Goal: Browse casually: Explore the website without a specific task or goal

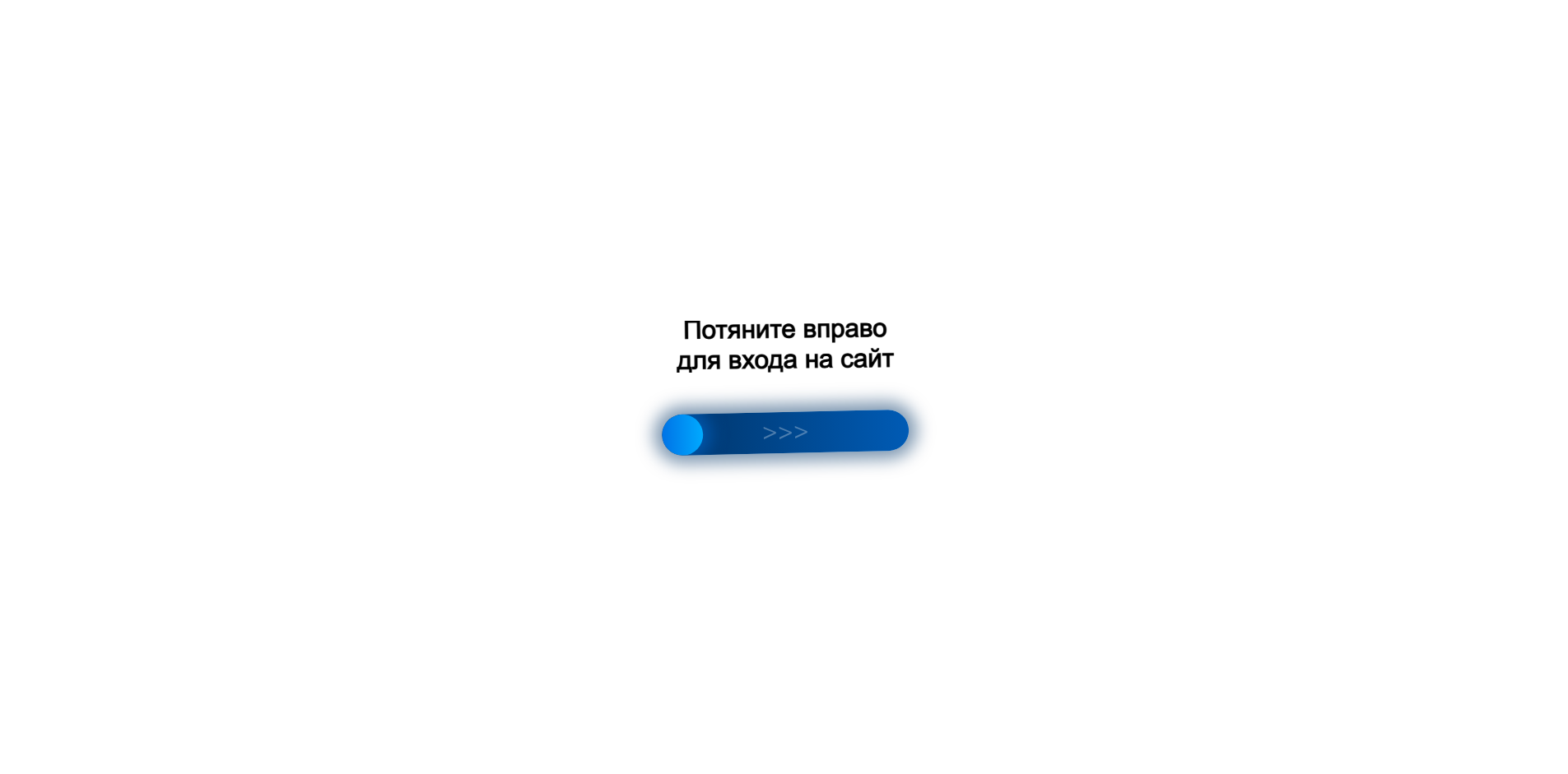
scroll to position [2416, 0]
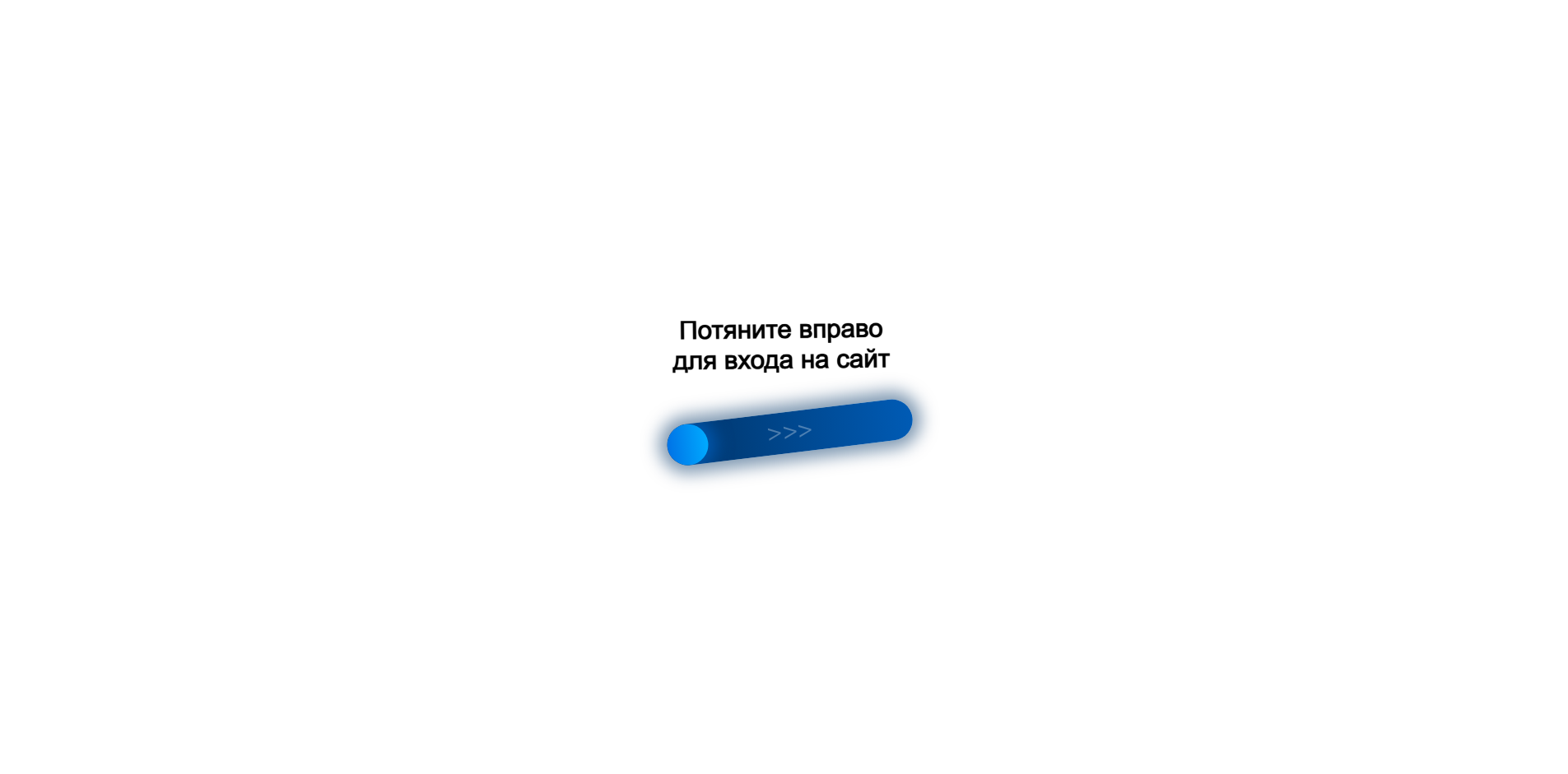
scroll to position [2433, 0]
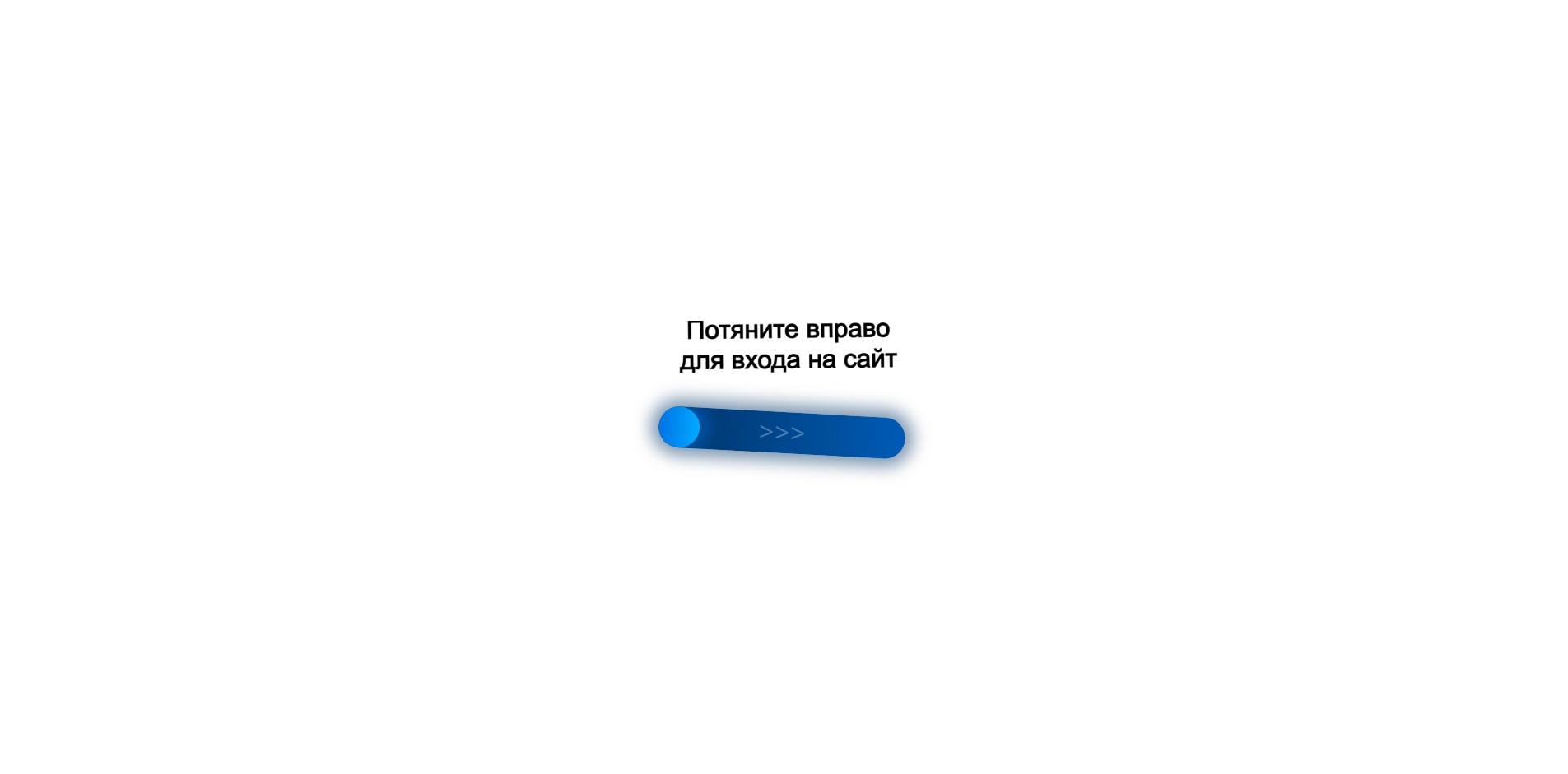
scroll to position [471, 0]
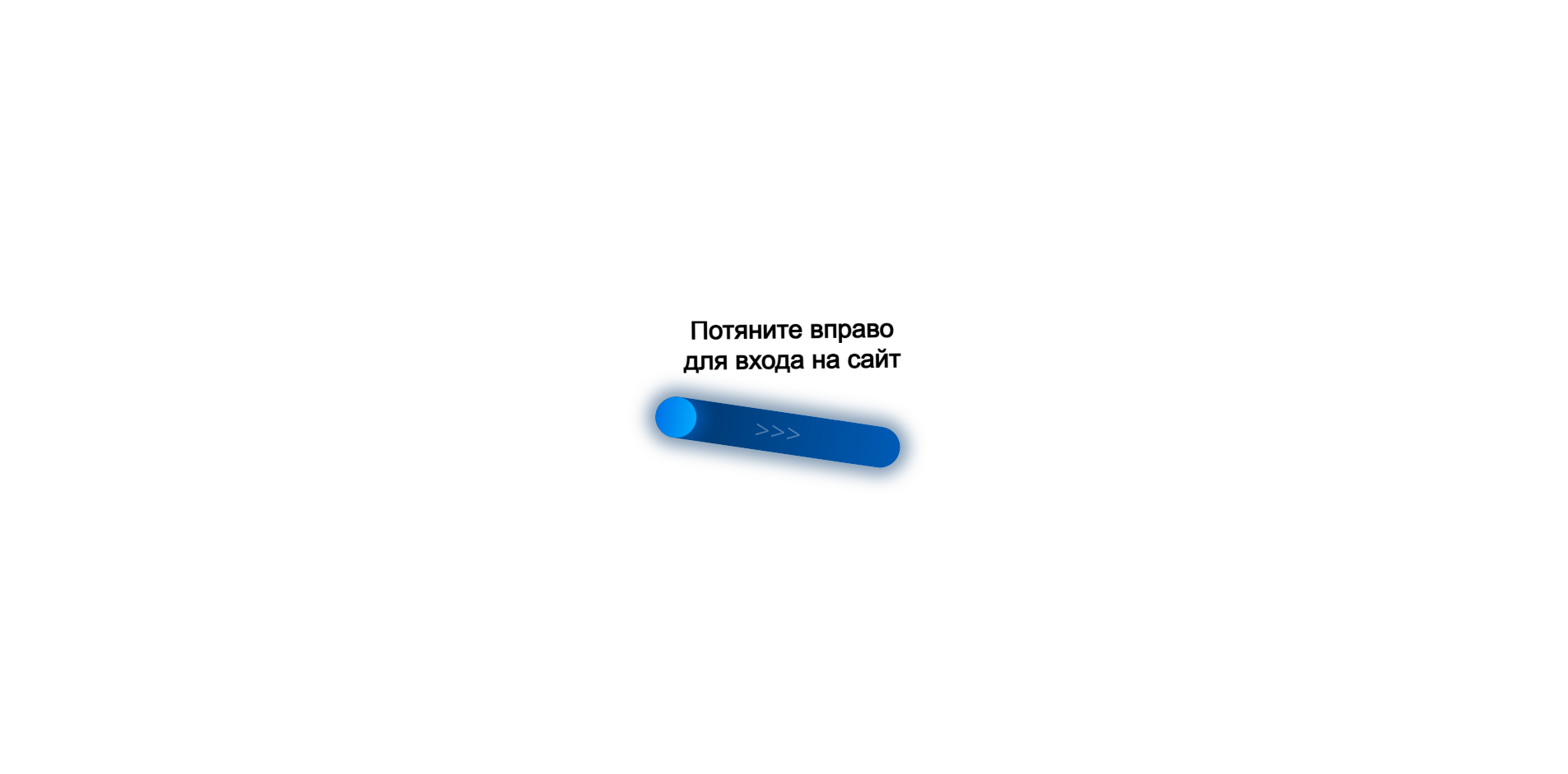
scroll to position [2725, 0]
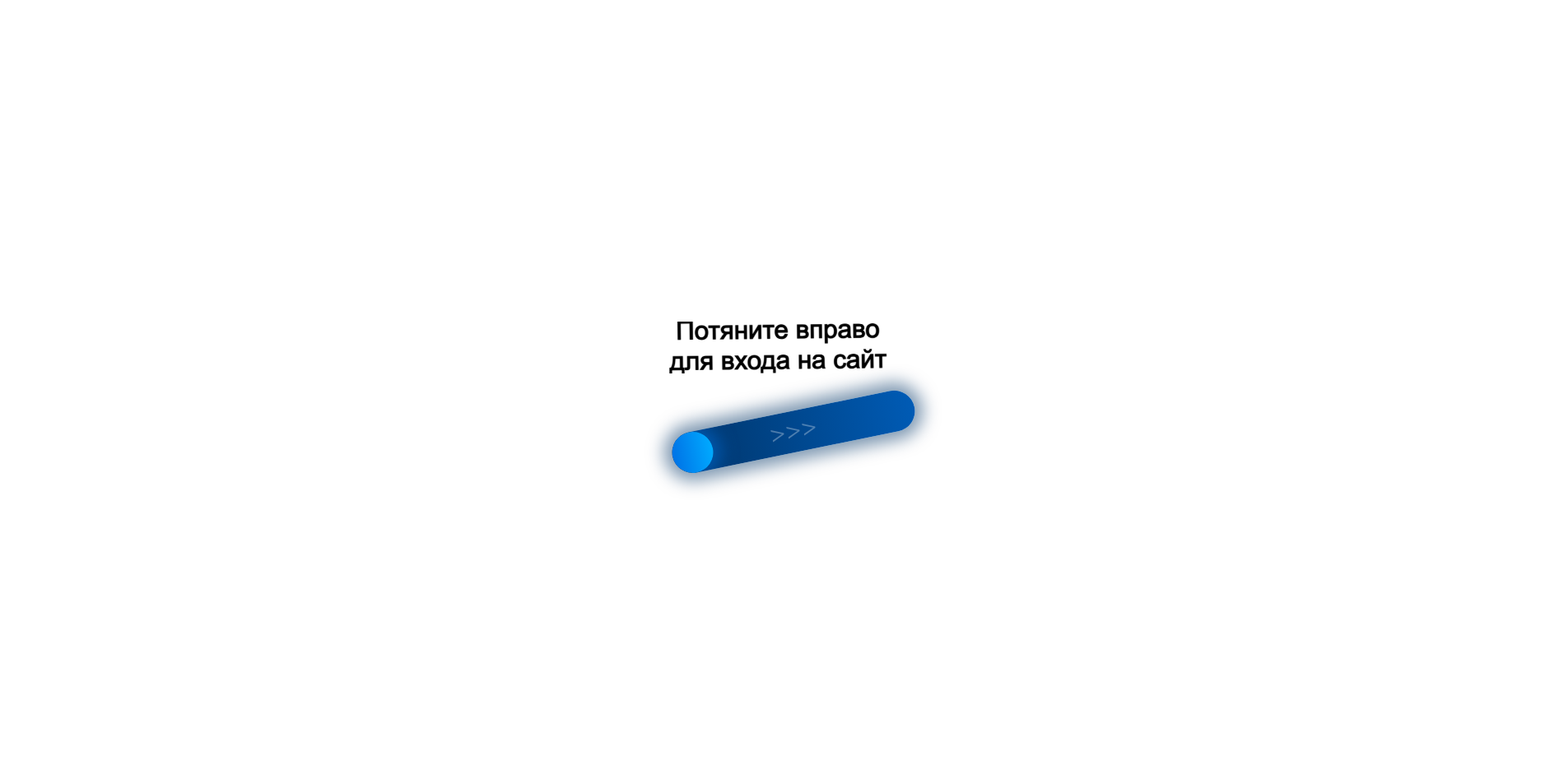
scroll to position [2409, 0]
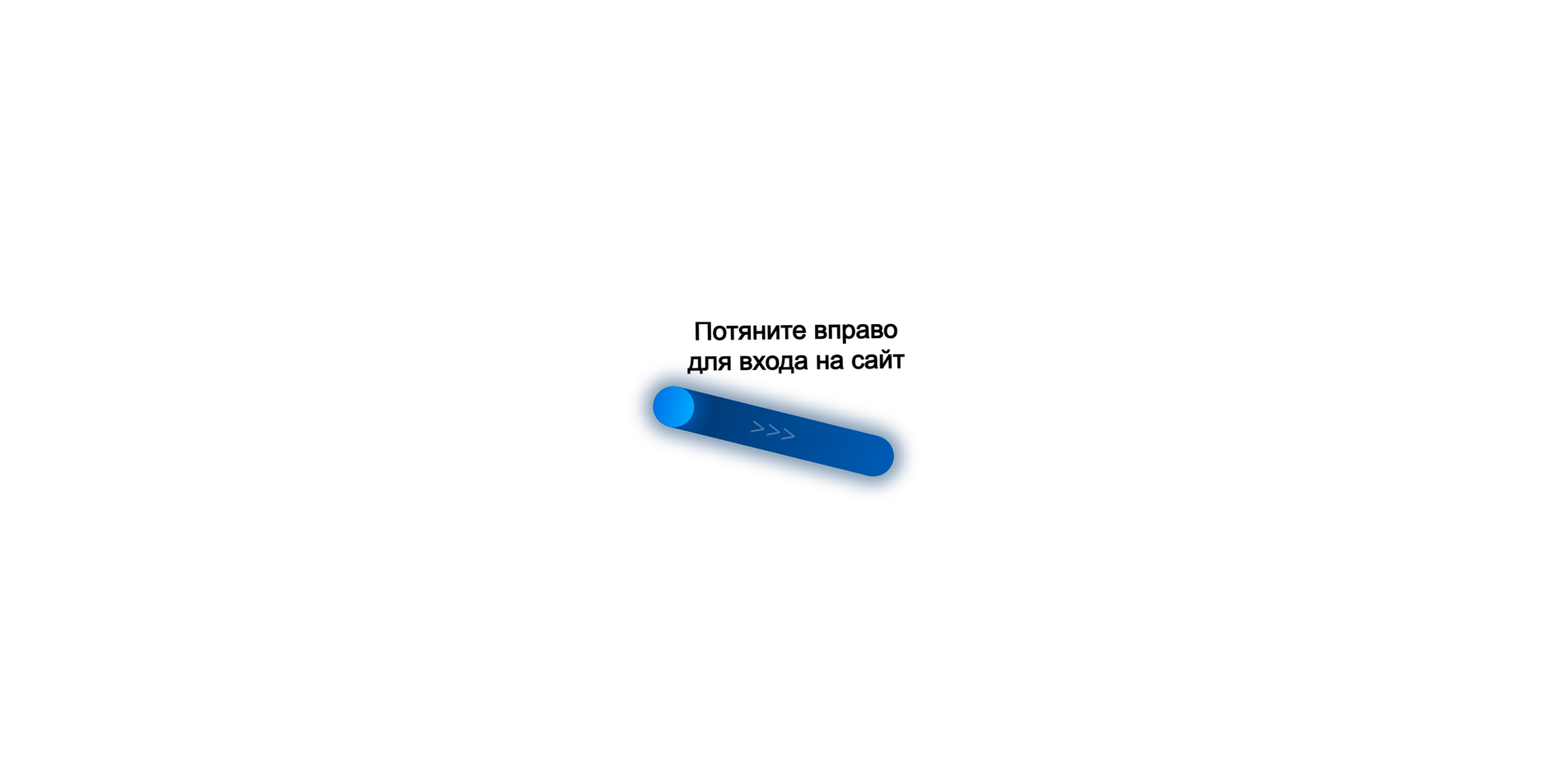
scroll to position [2326, 0]
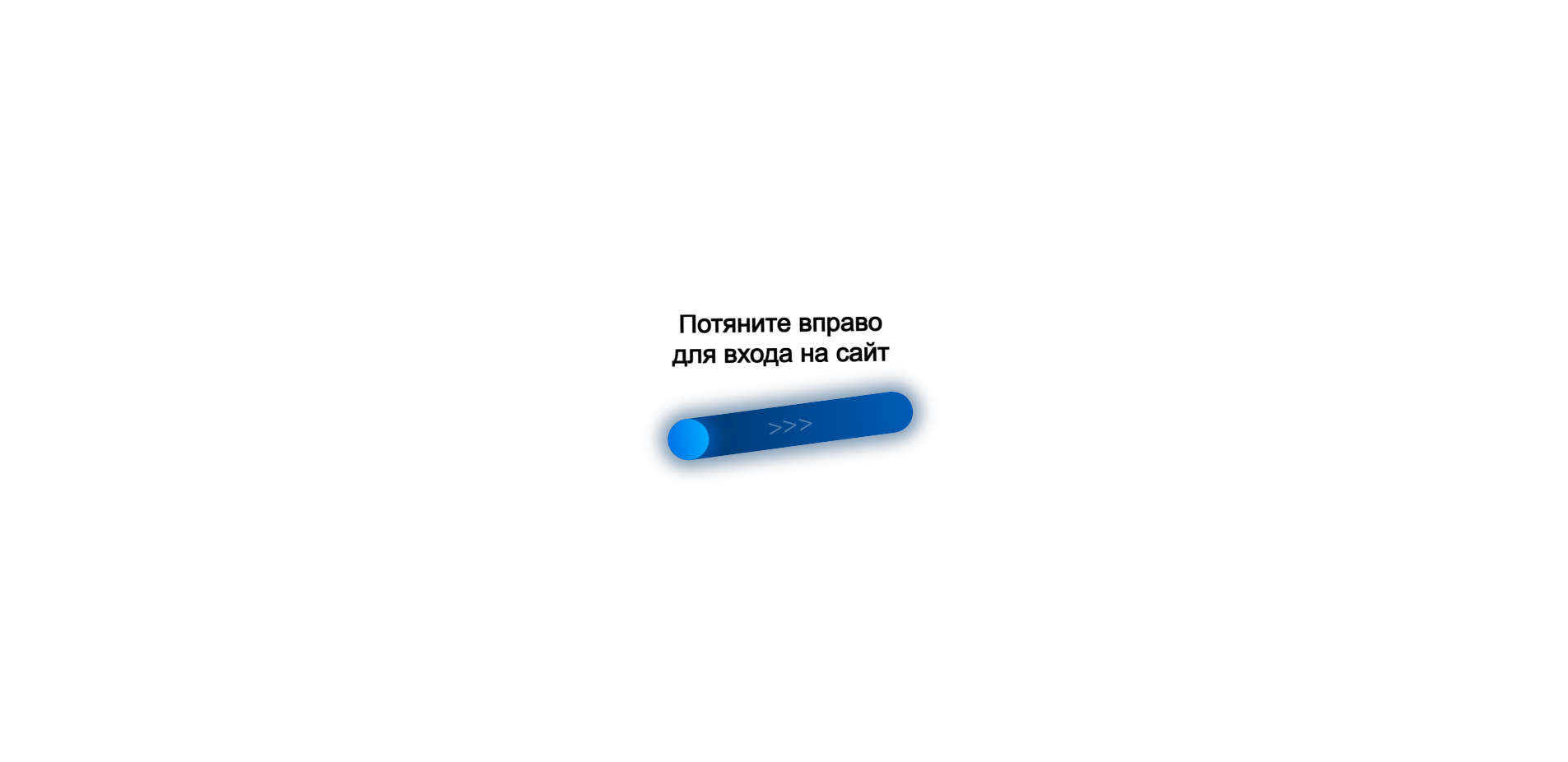
scroll to position [2666, 0]
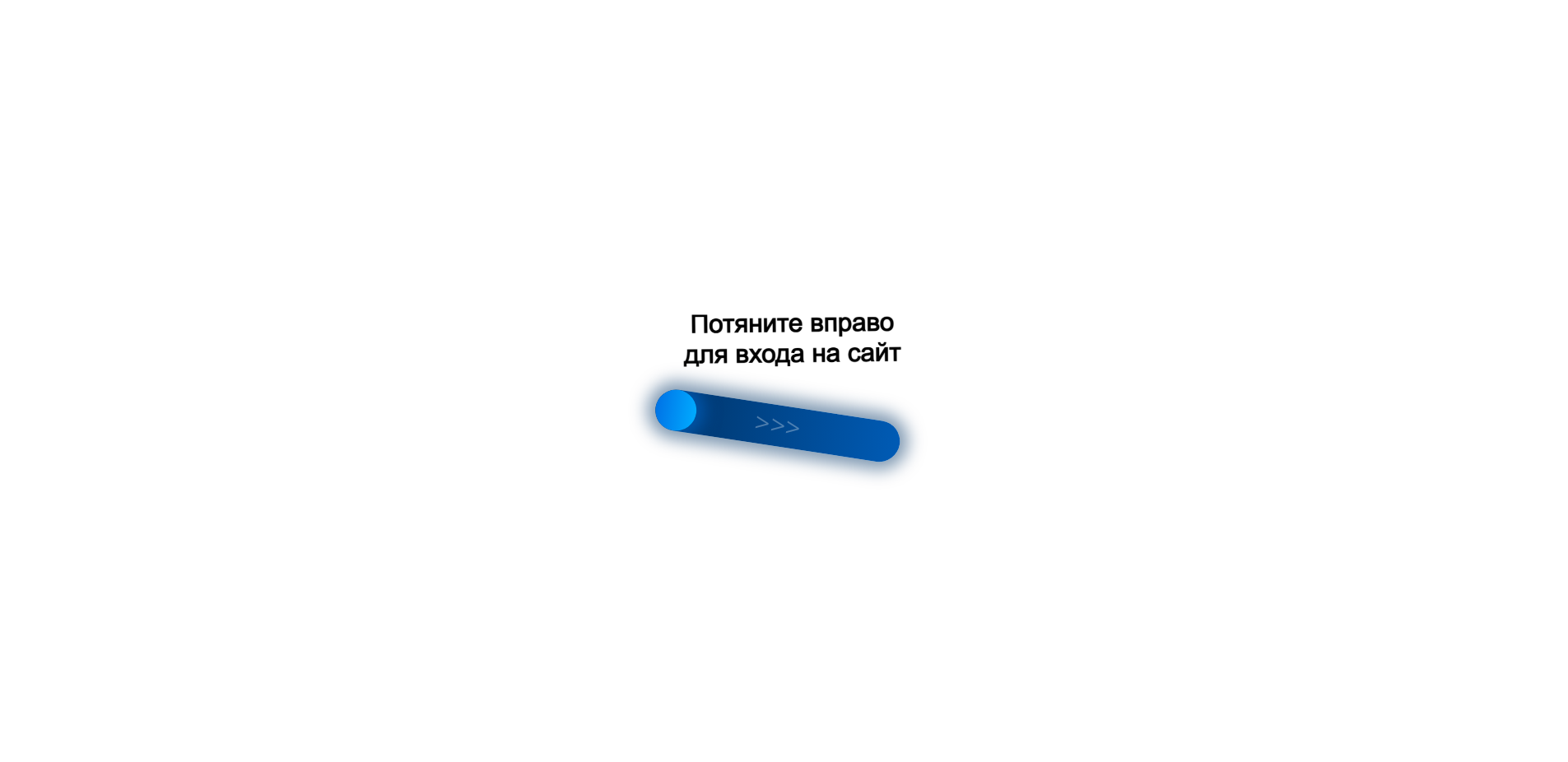
scroll to position [143, 0]
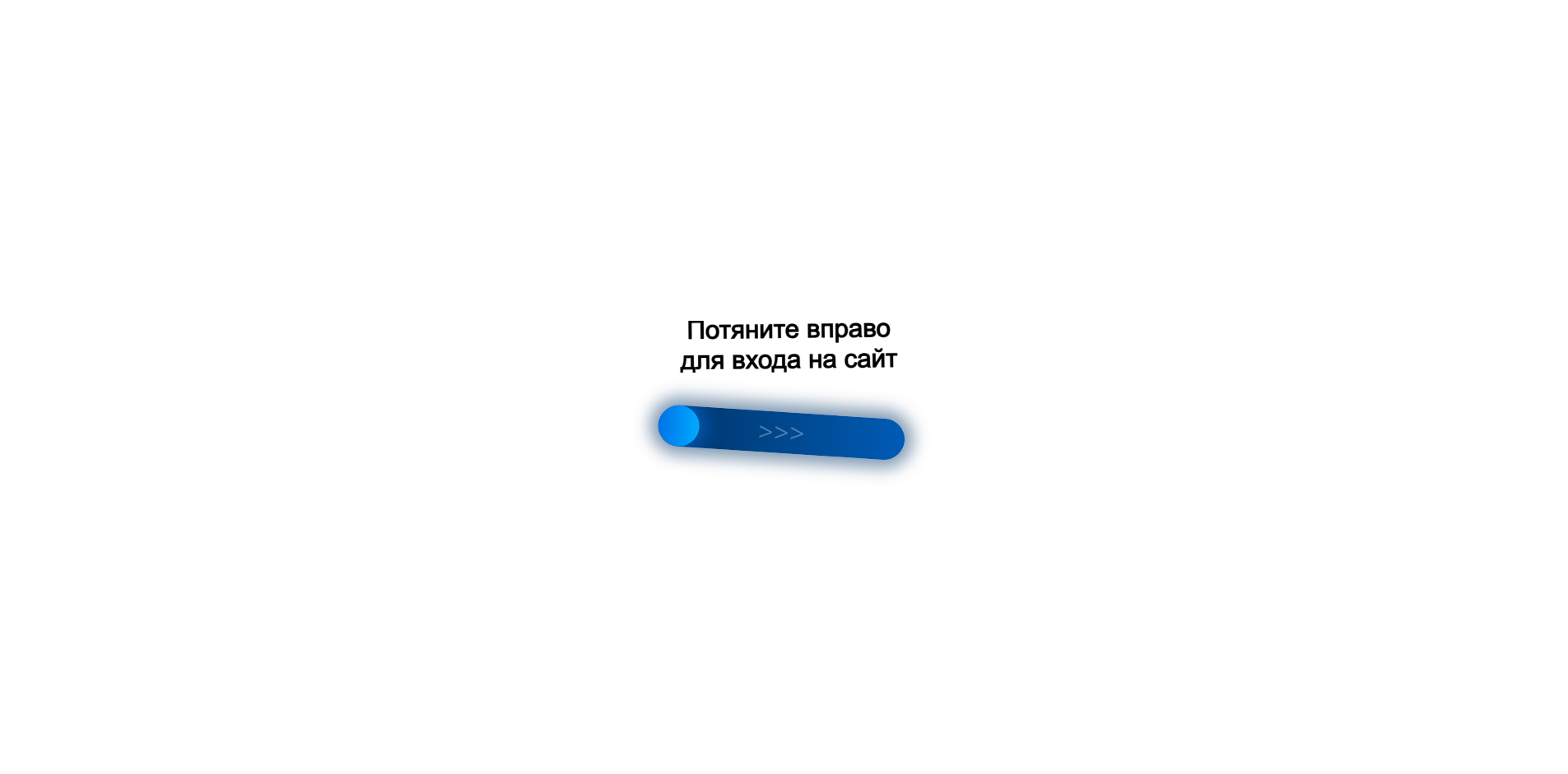
scroll to position [2326, 0]
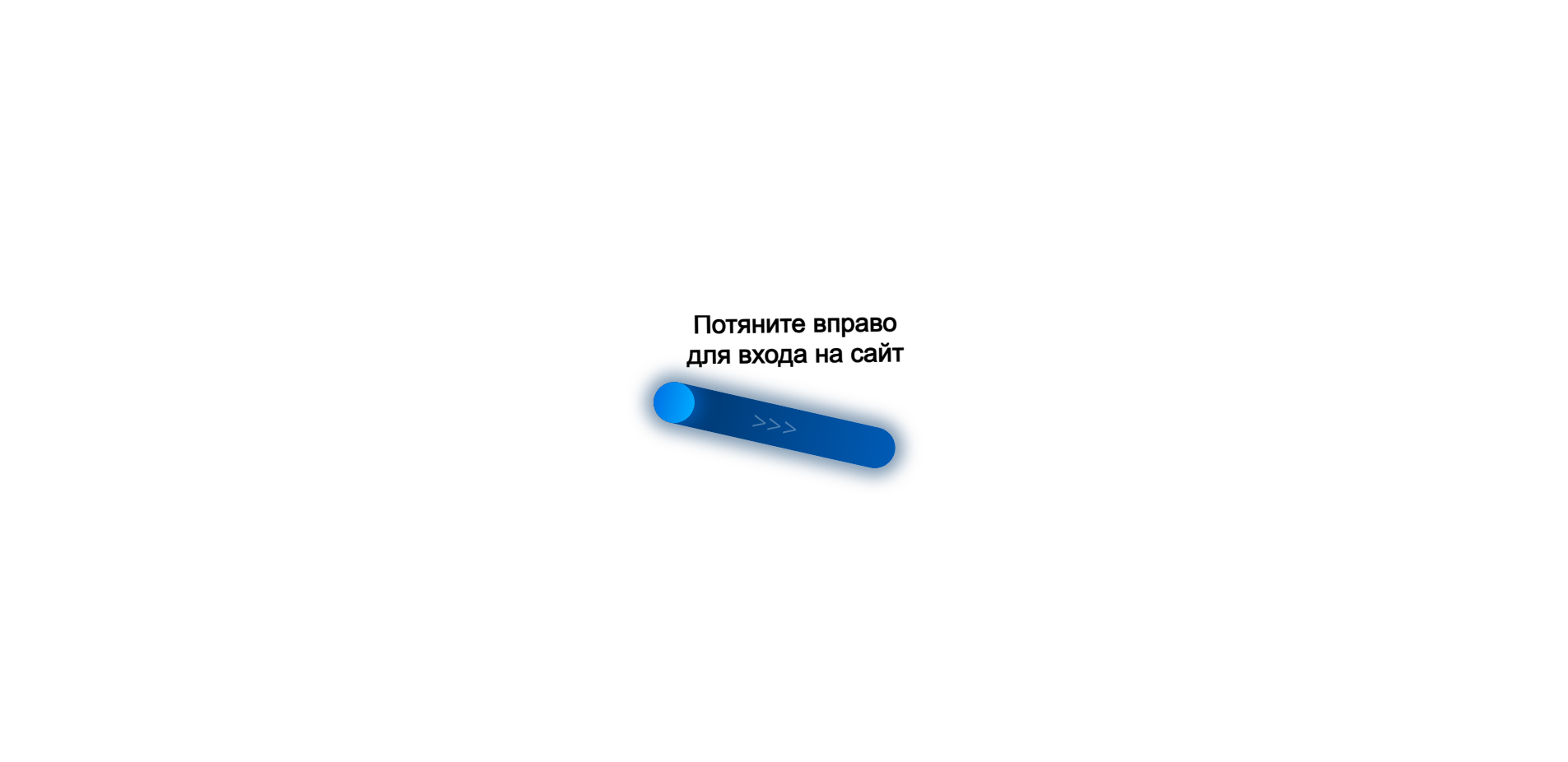
scroll to position [159, 0]
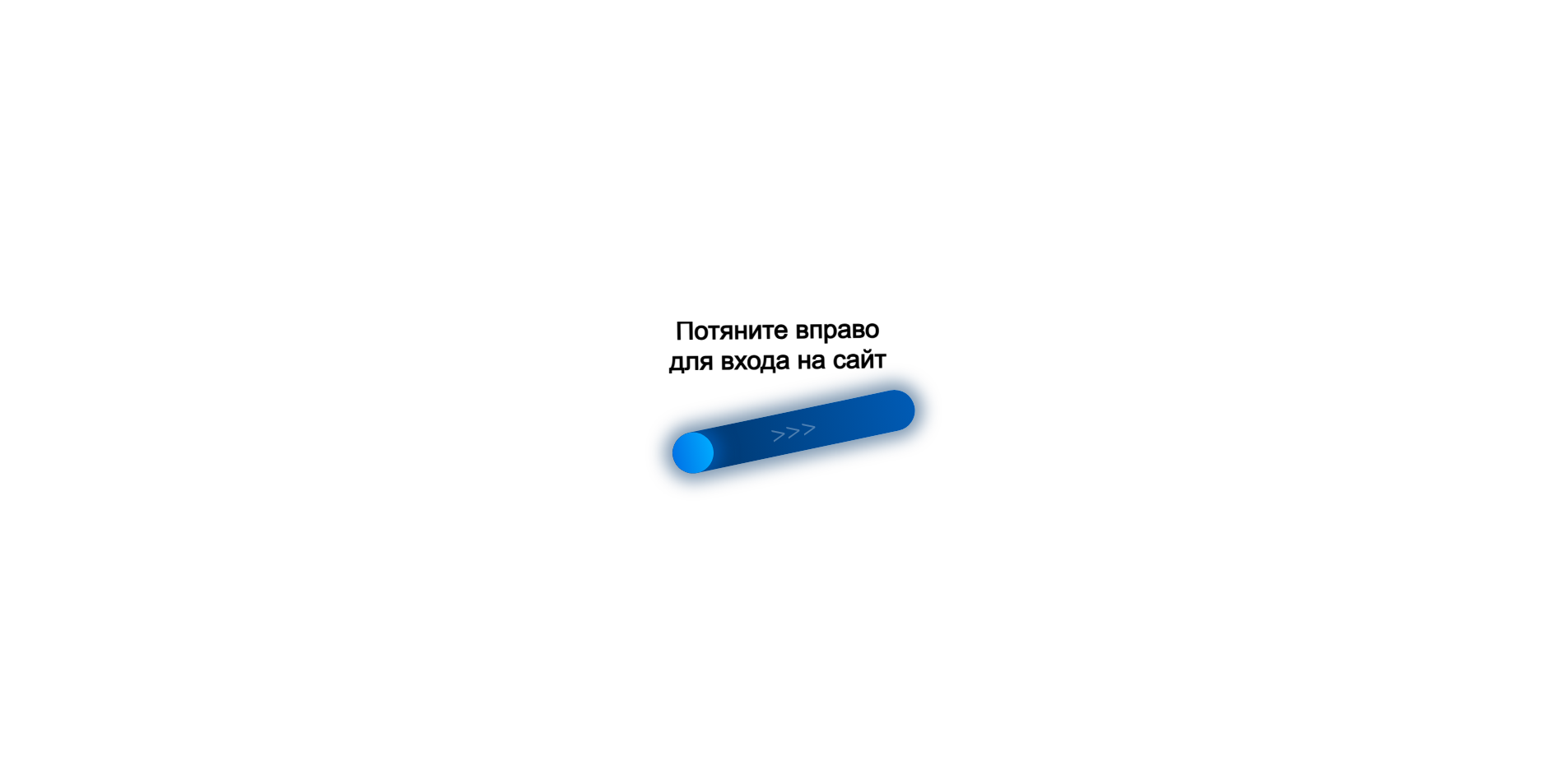
scroll to position [2355, 0]
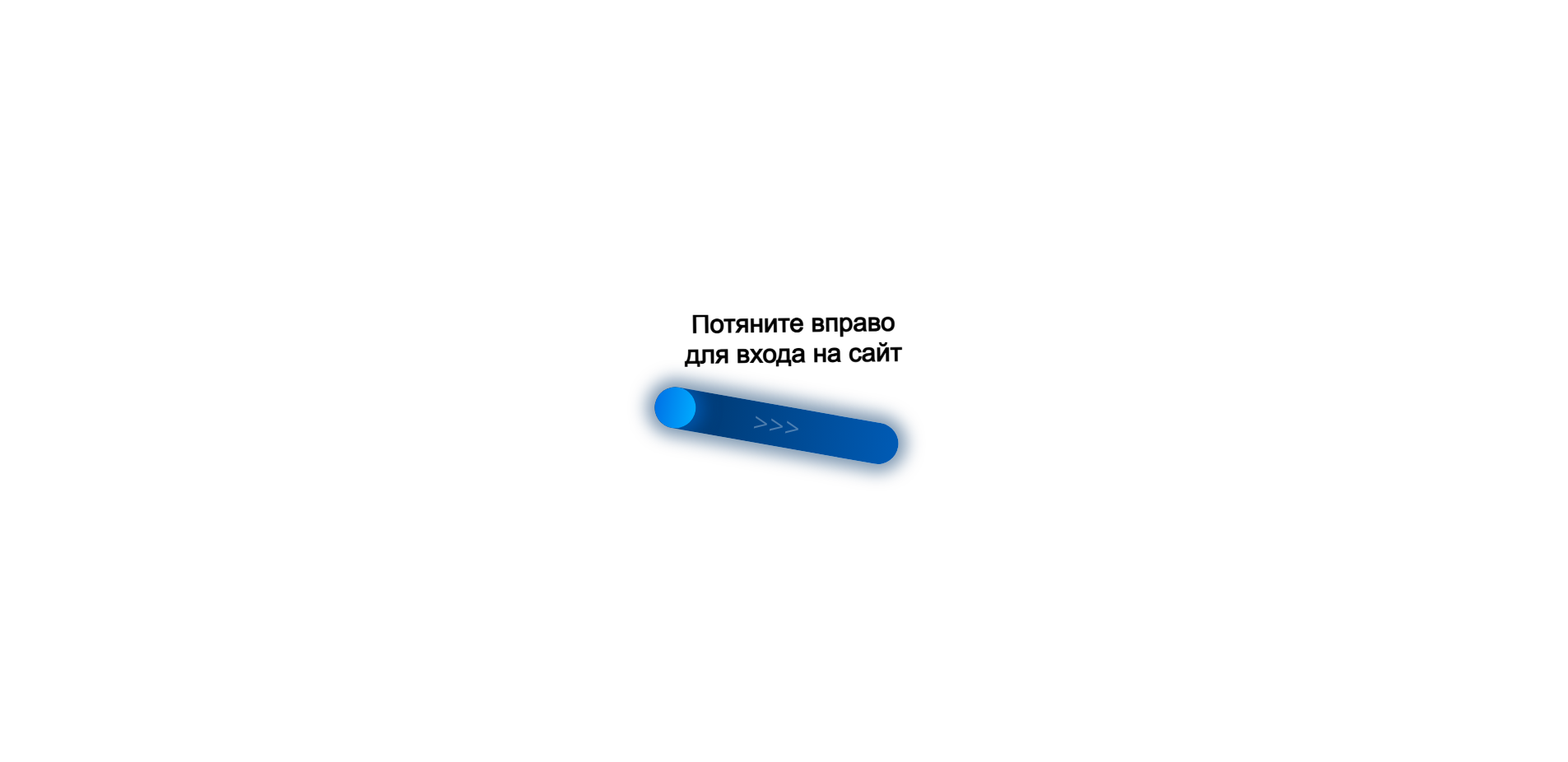
scroll to position [110, 0]
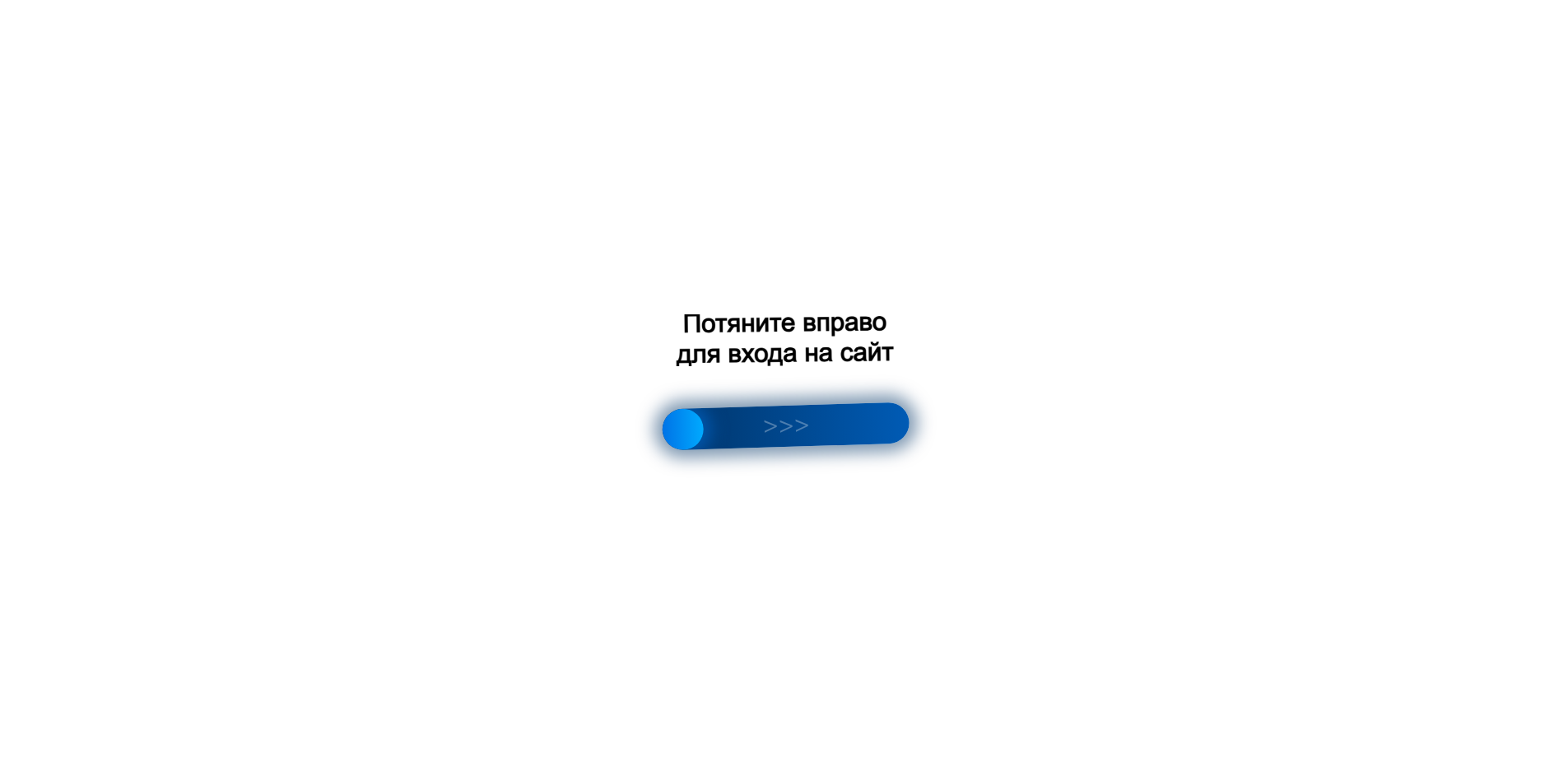
scroll to position [209, 0]
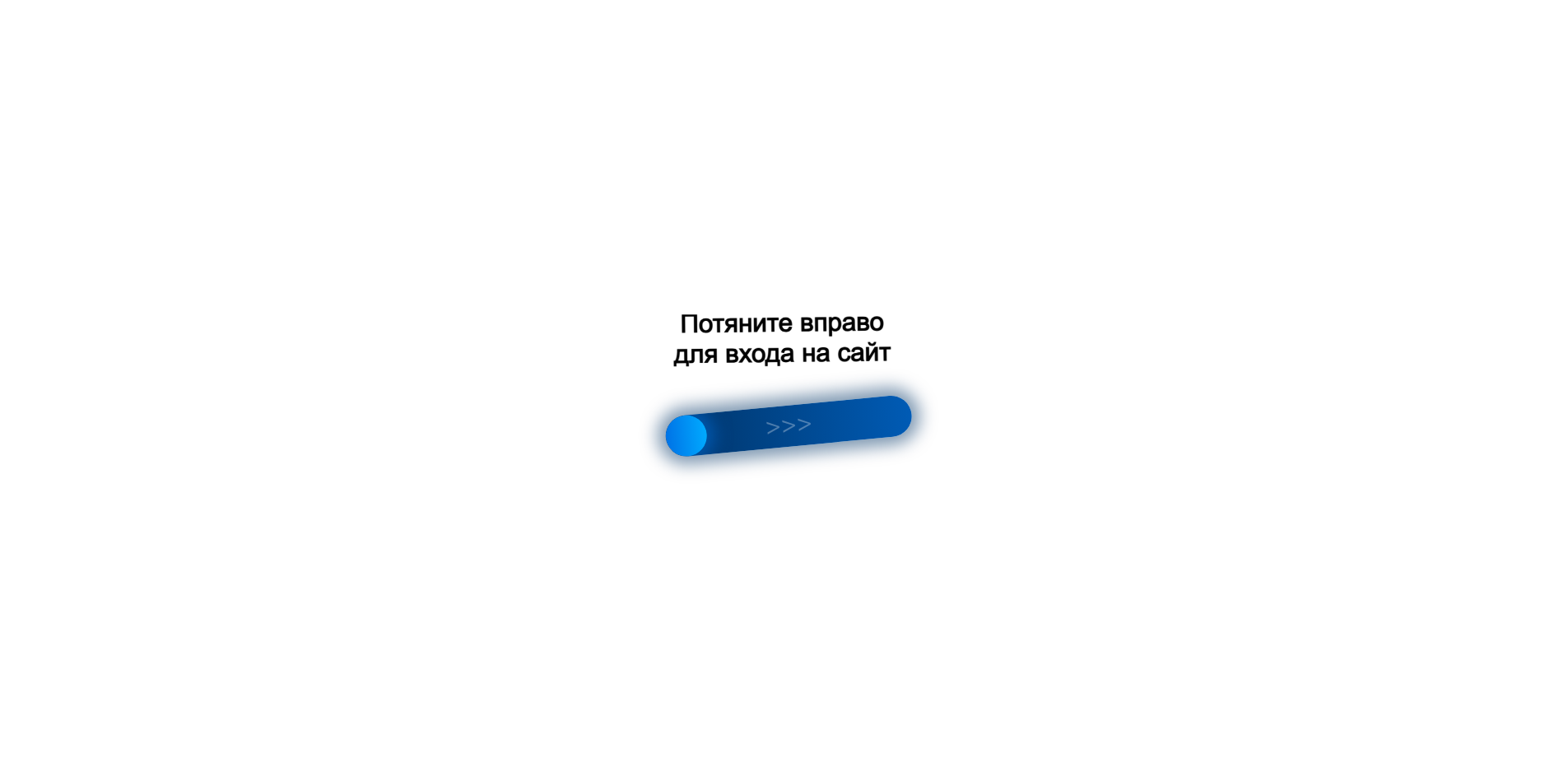
scroll to position [2387, 0]
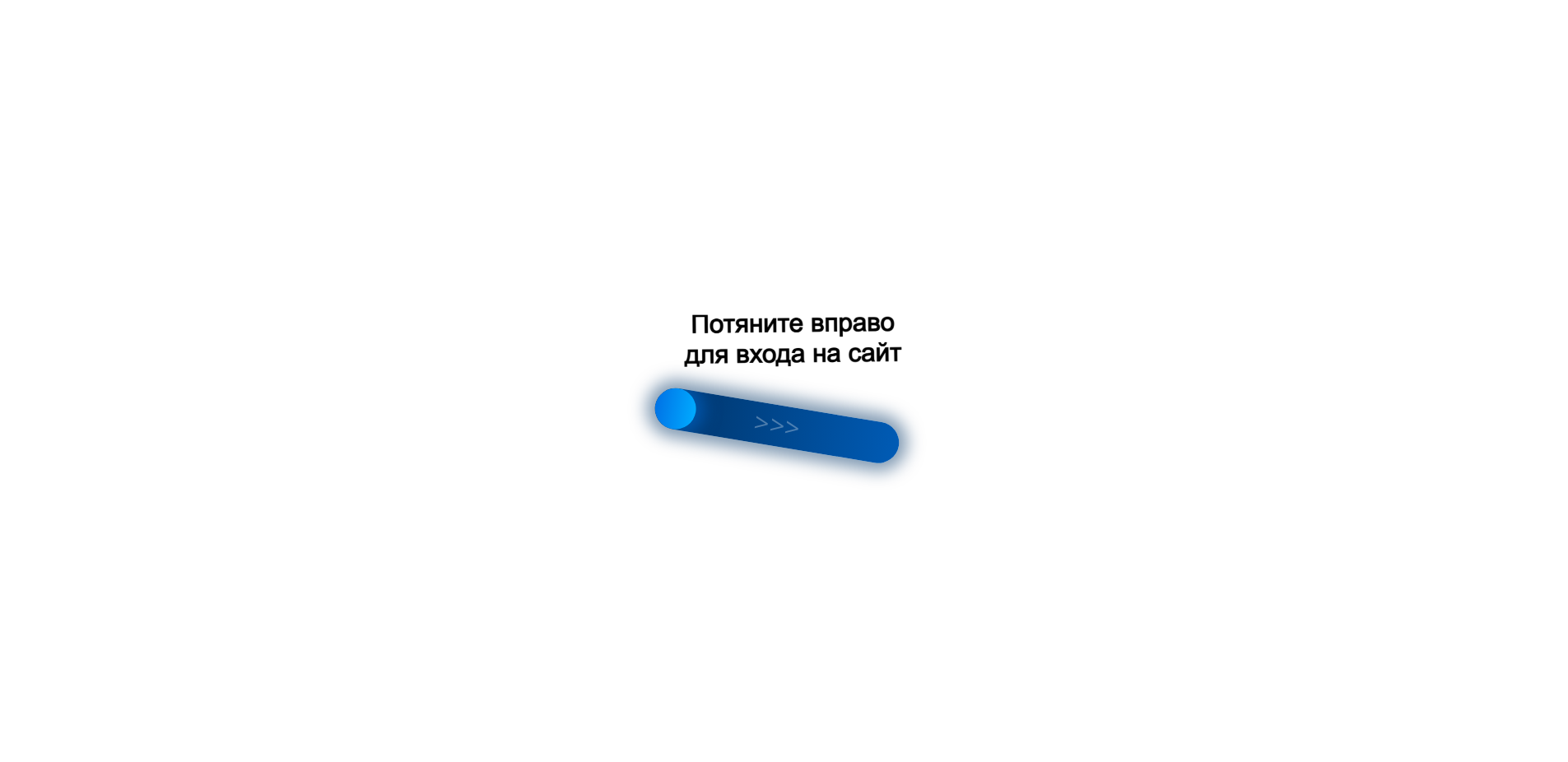
scroll to position [185, 0]
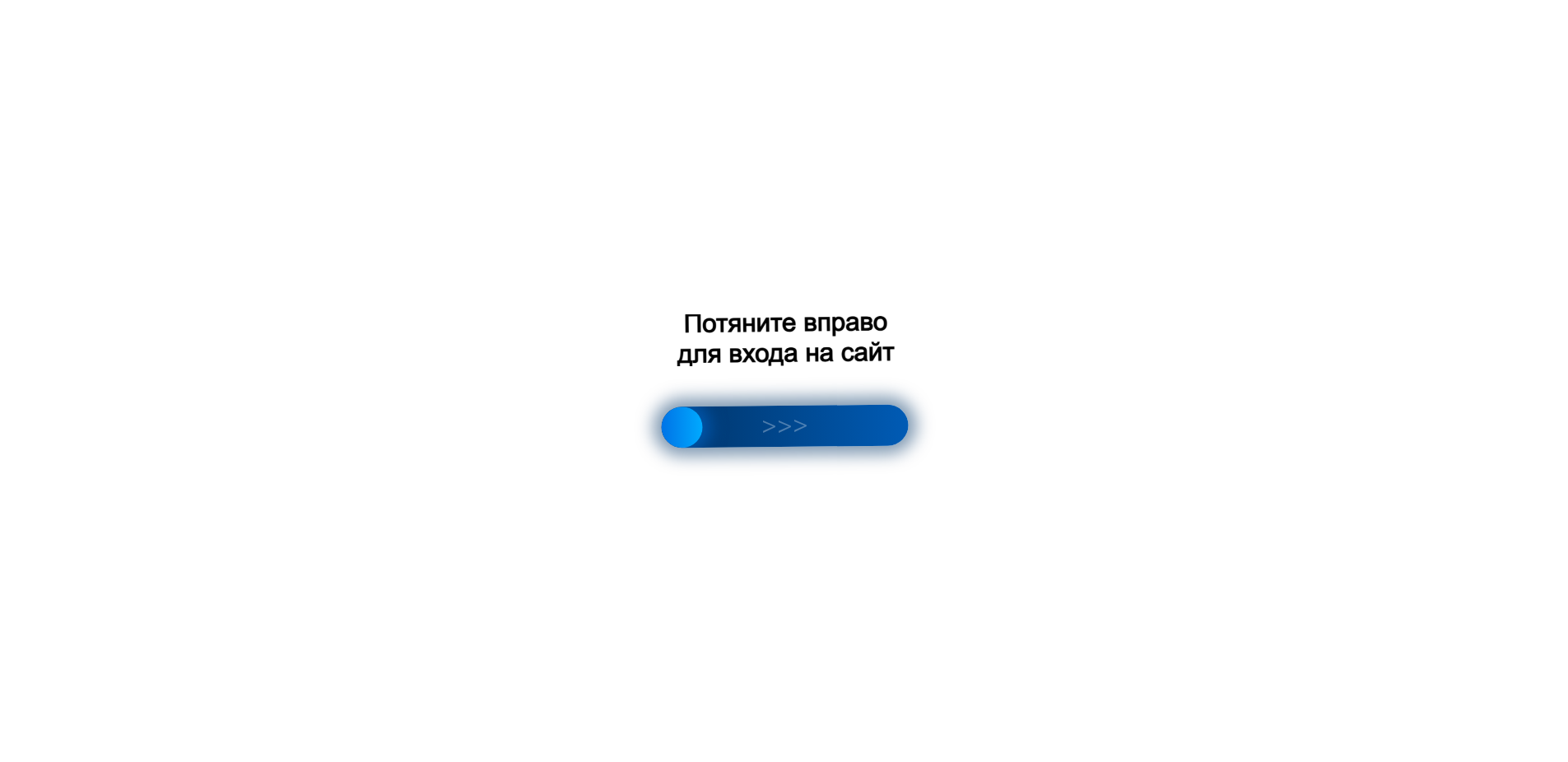
scroll to position [2387, 0]
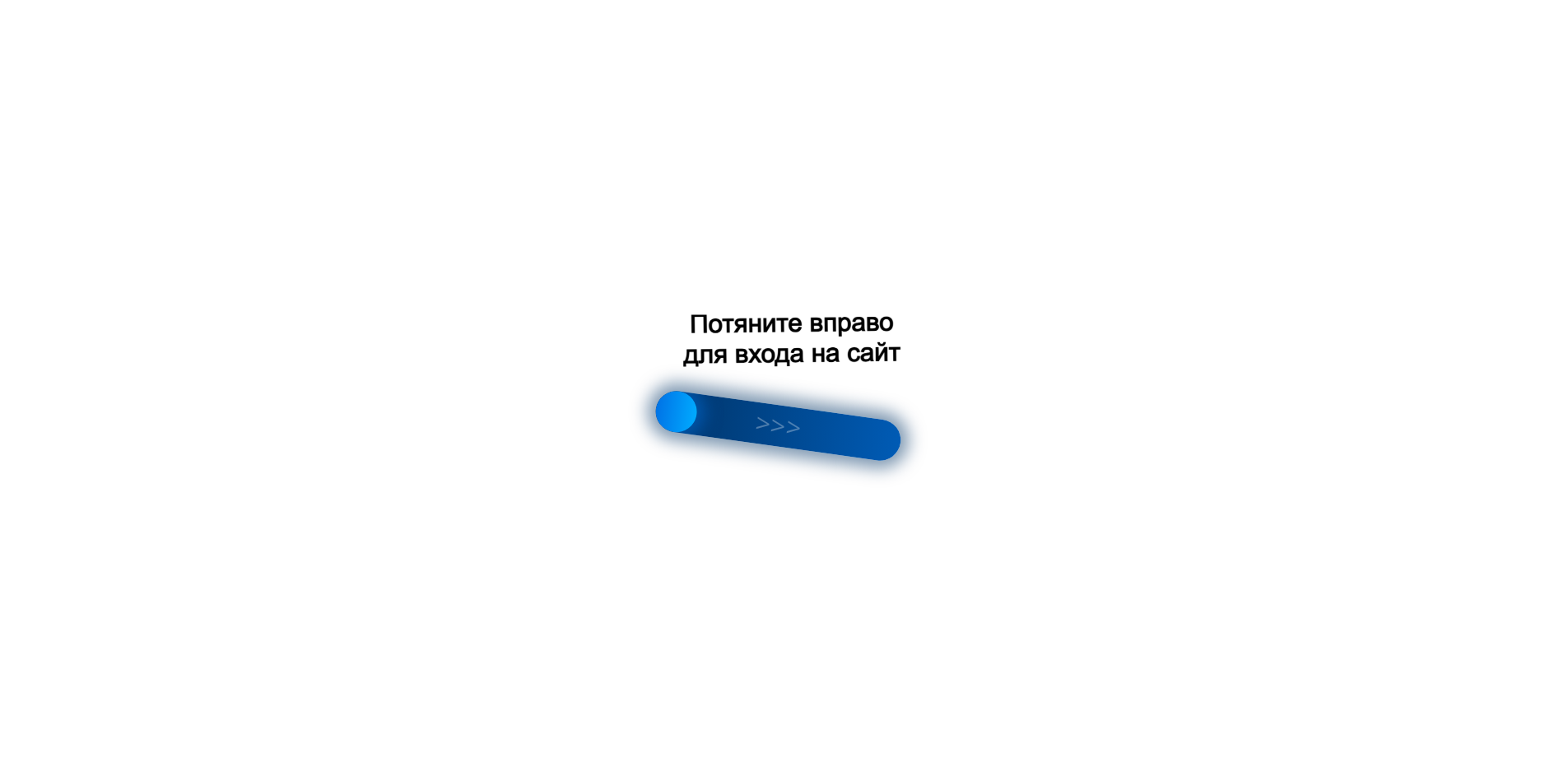
scroll to position [143, 0]
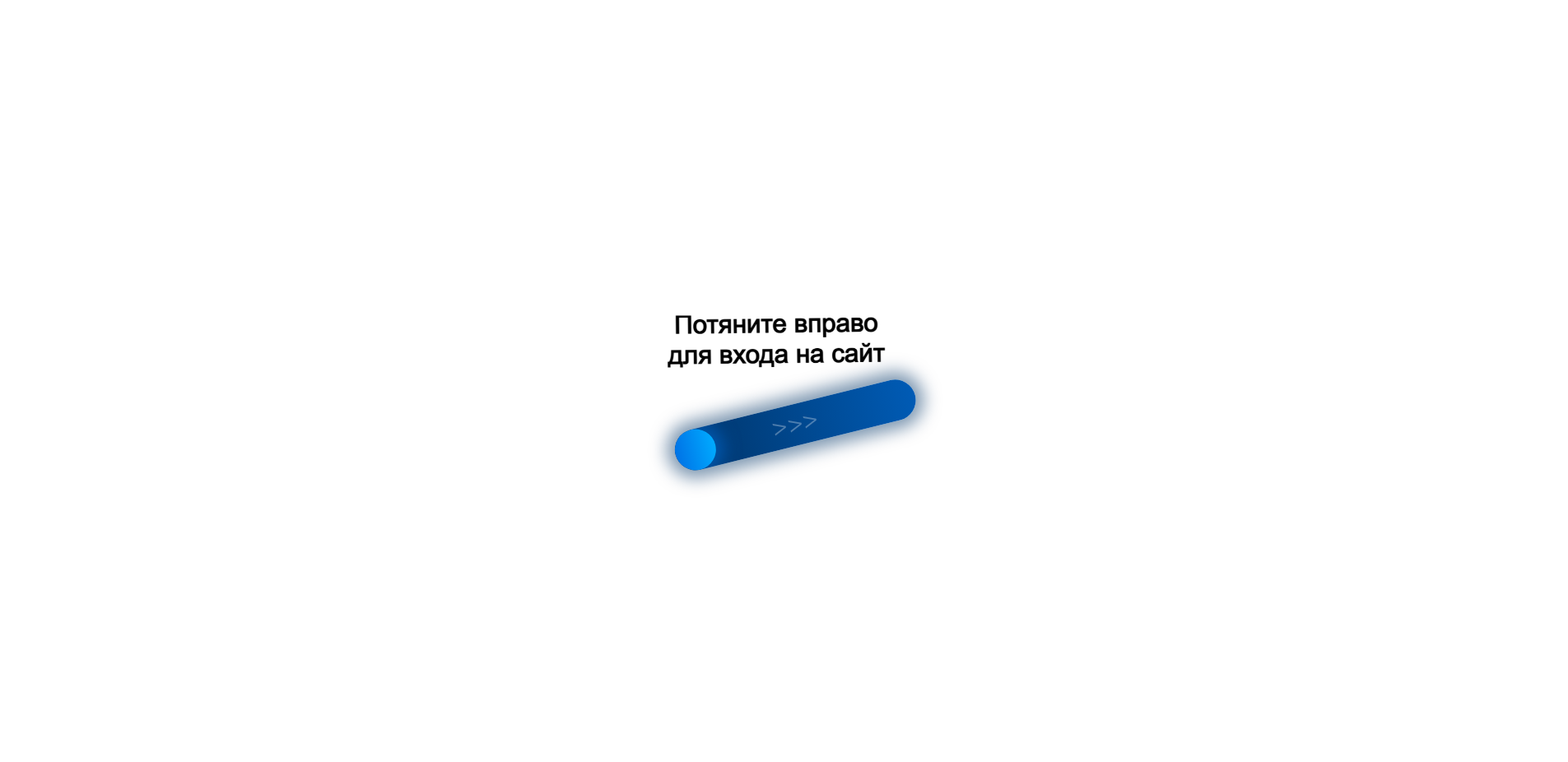
scroll to position [201, 0]
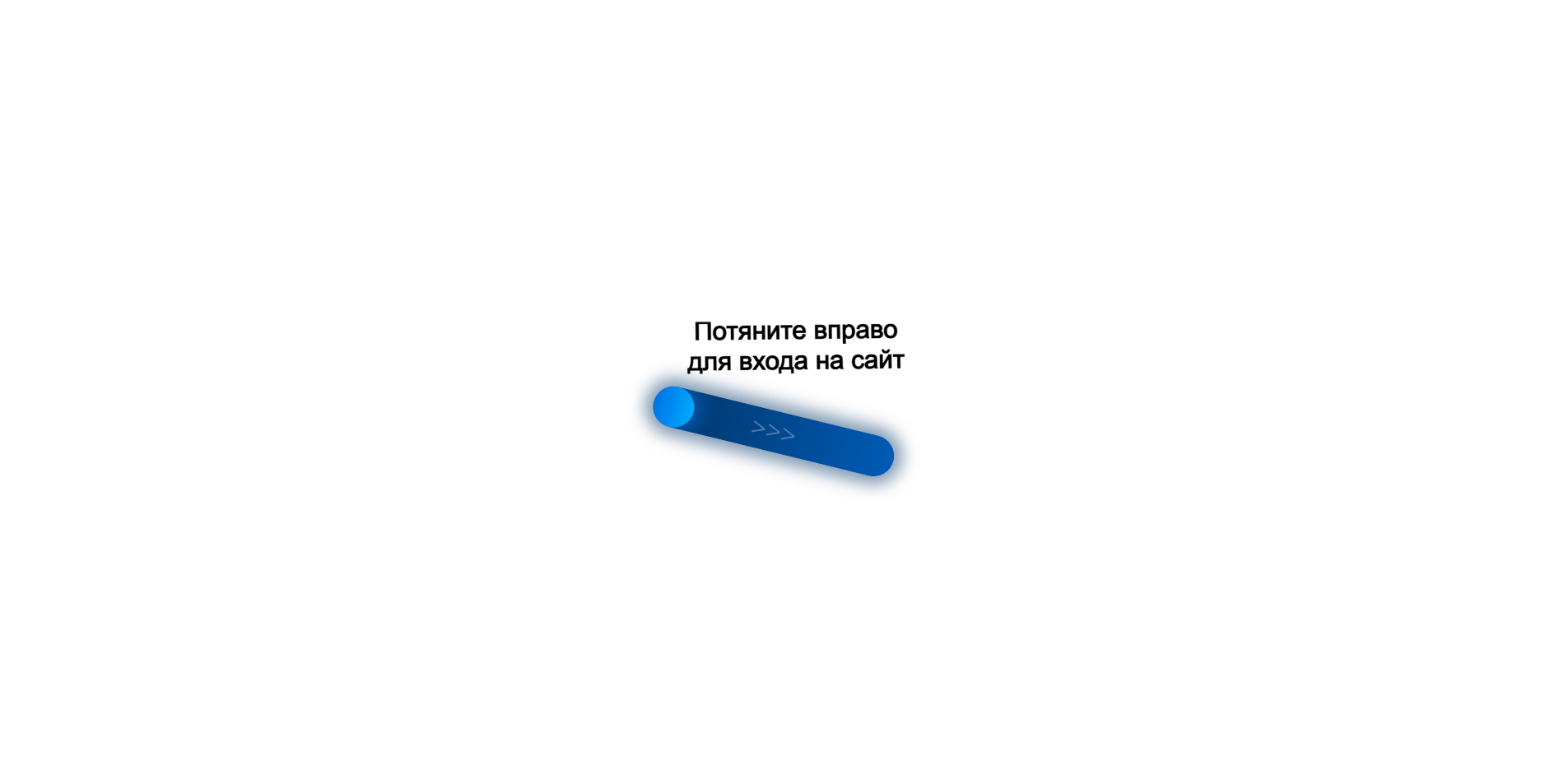
scroll to position [2481, 0]
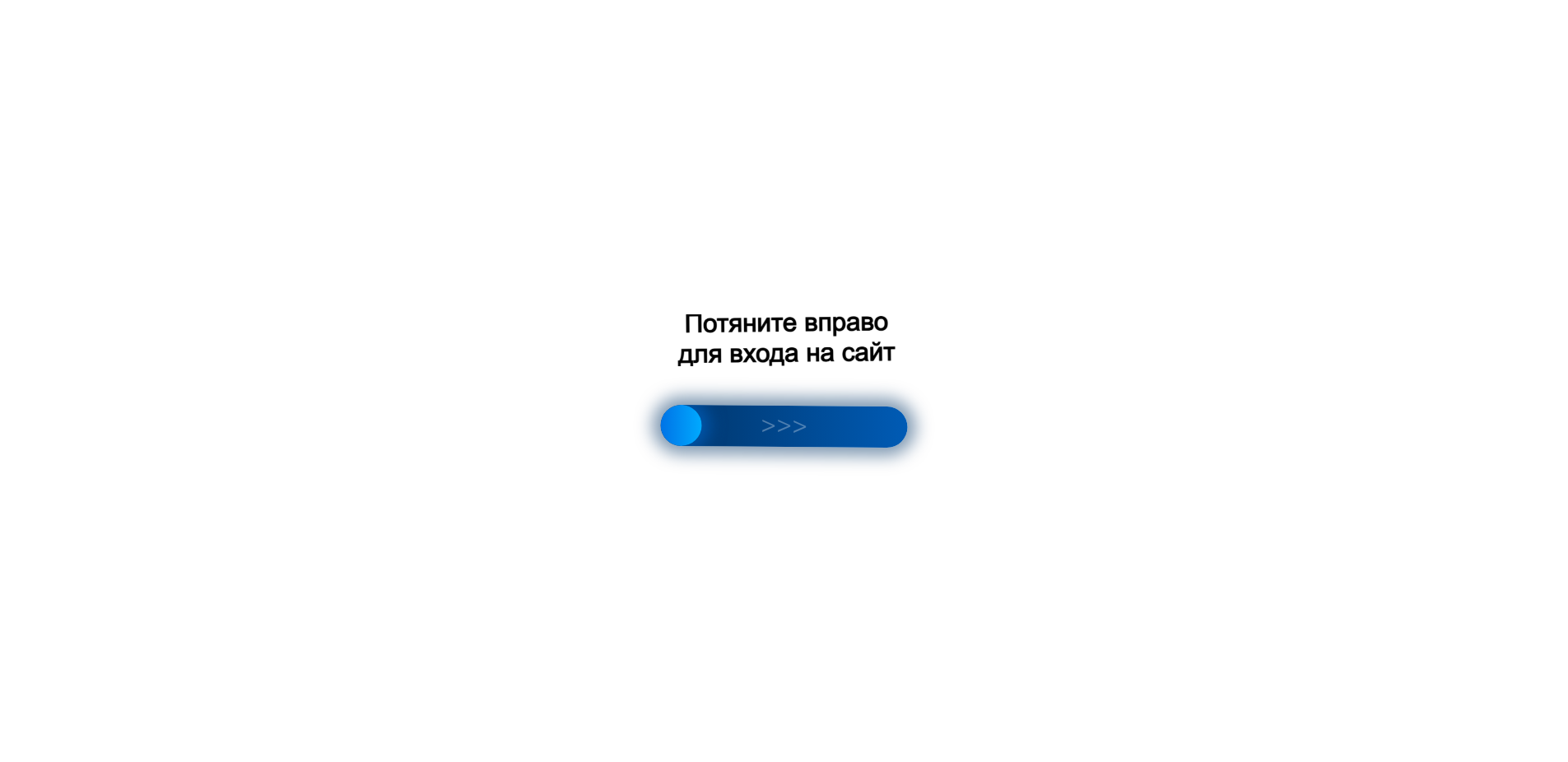
scroll to position [133, 0]
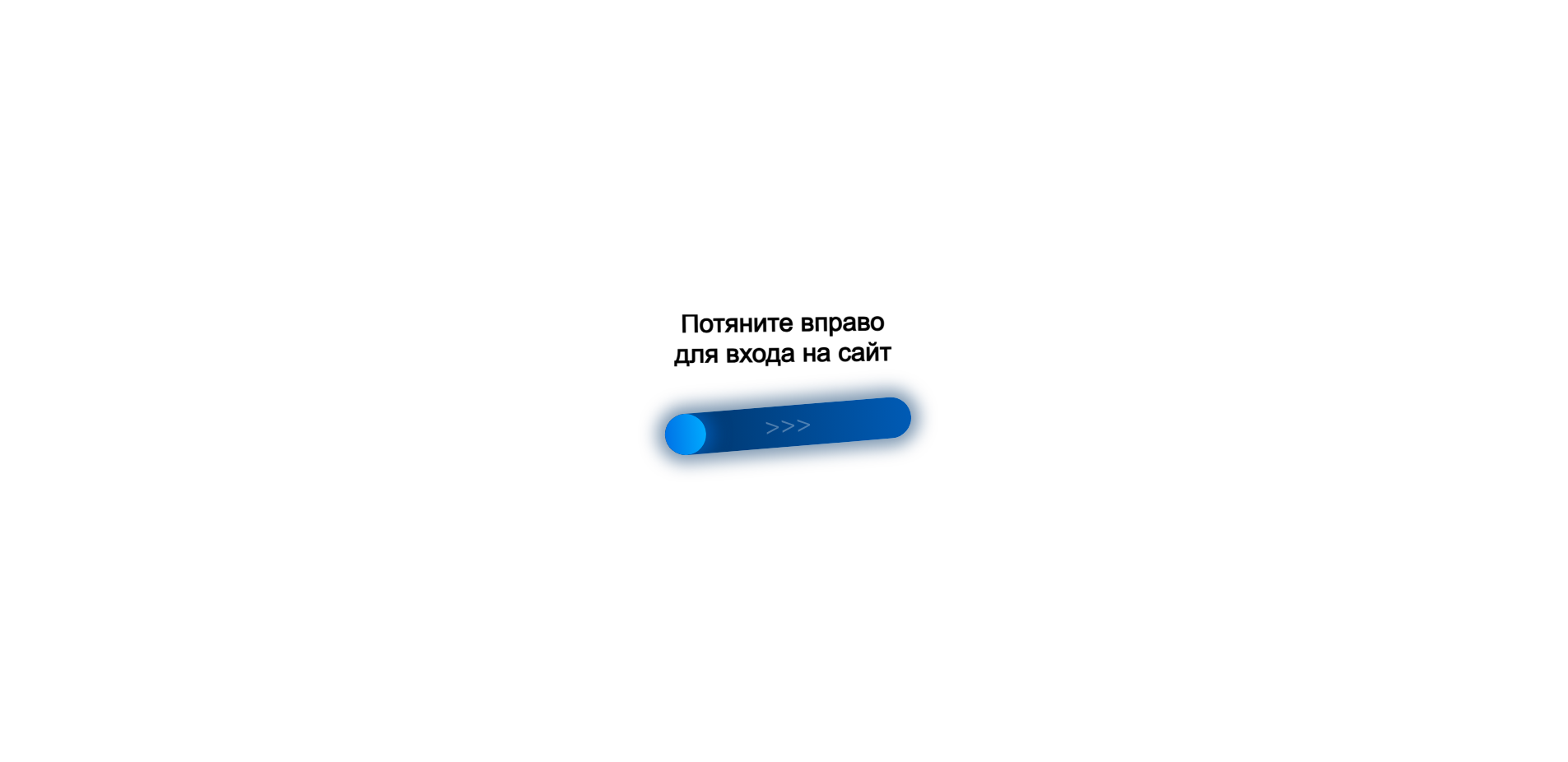
scroll to position [2242, 0]
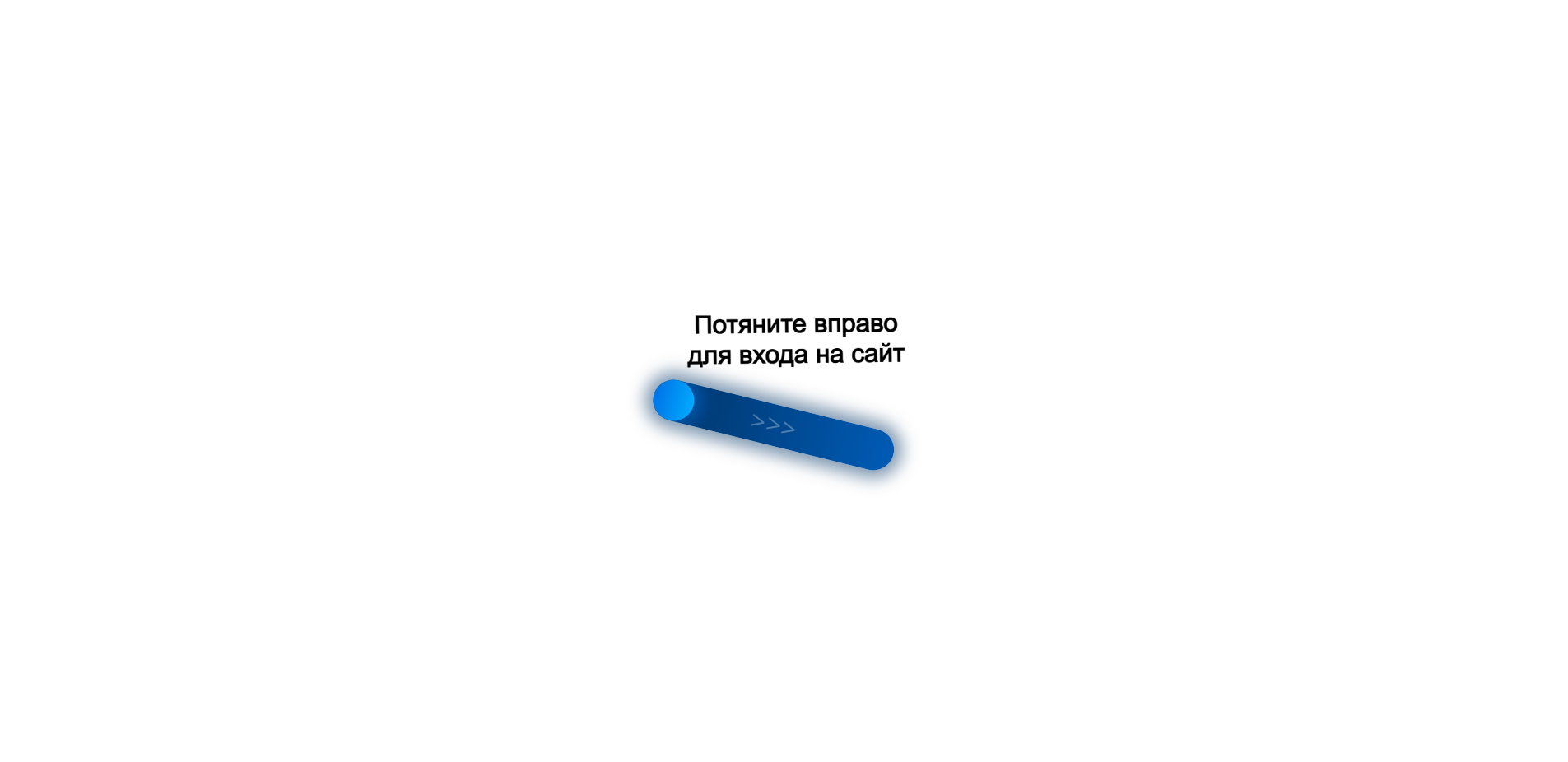
scroll to position [102, 0]
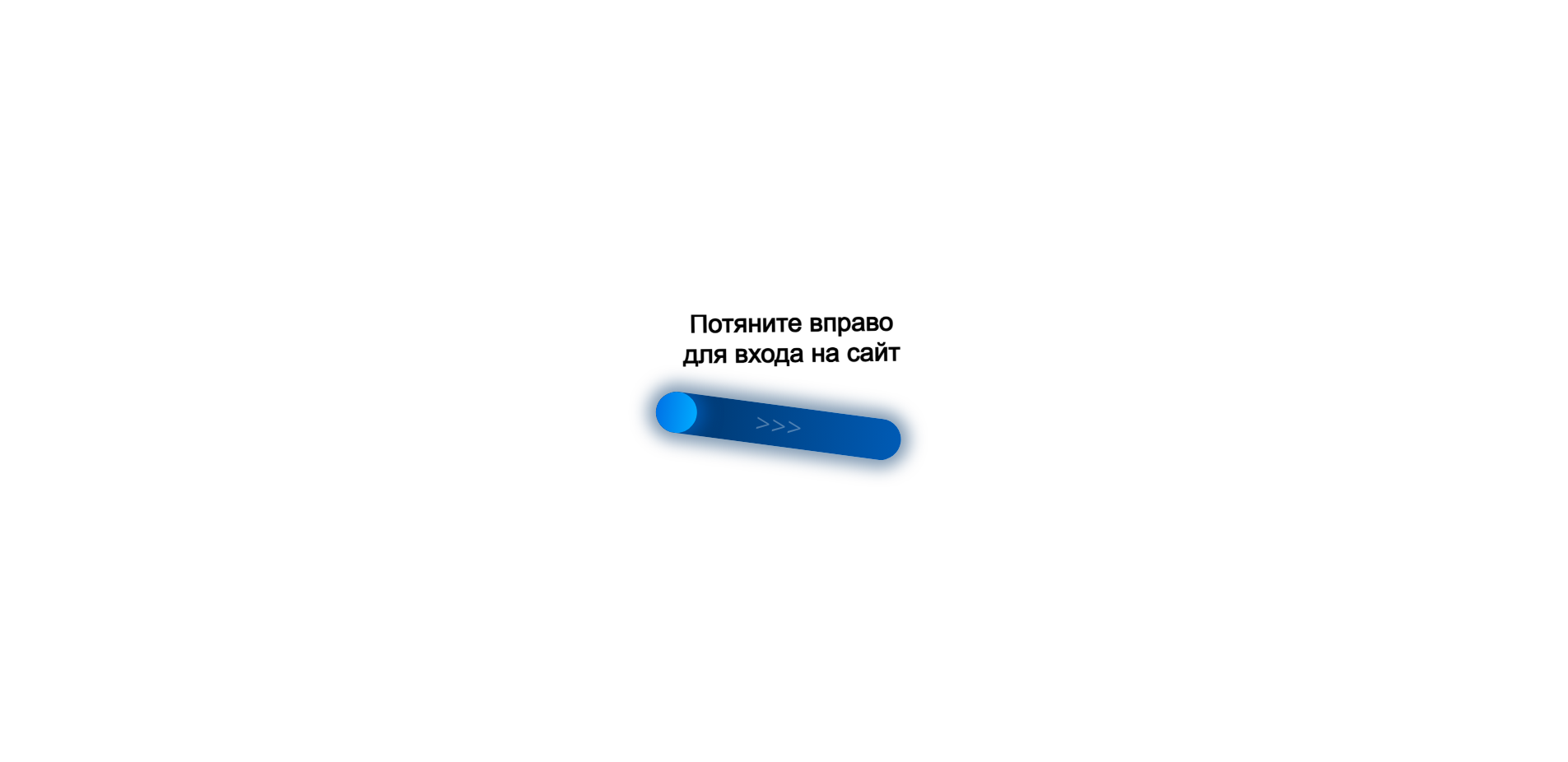
scroll to position [2947, 0]
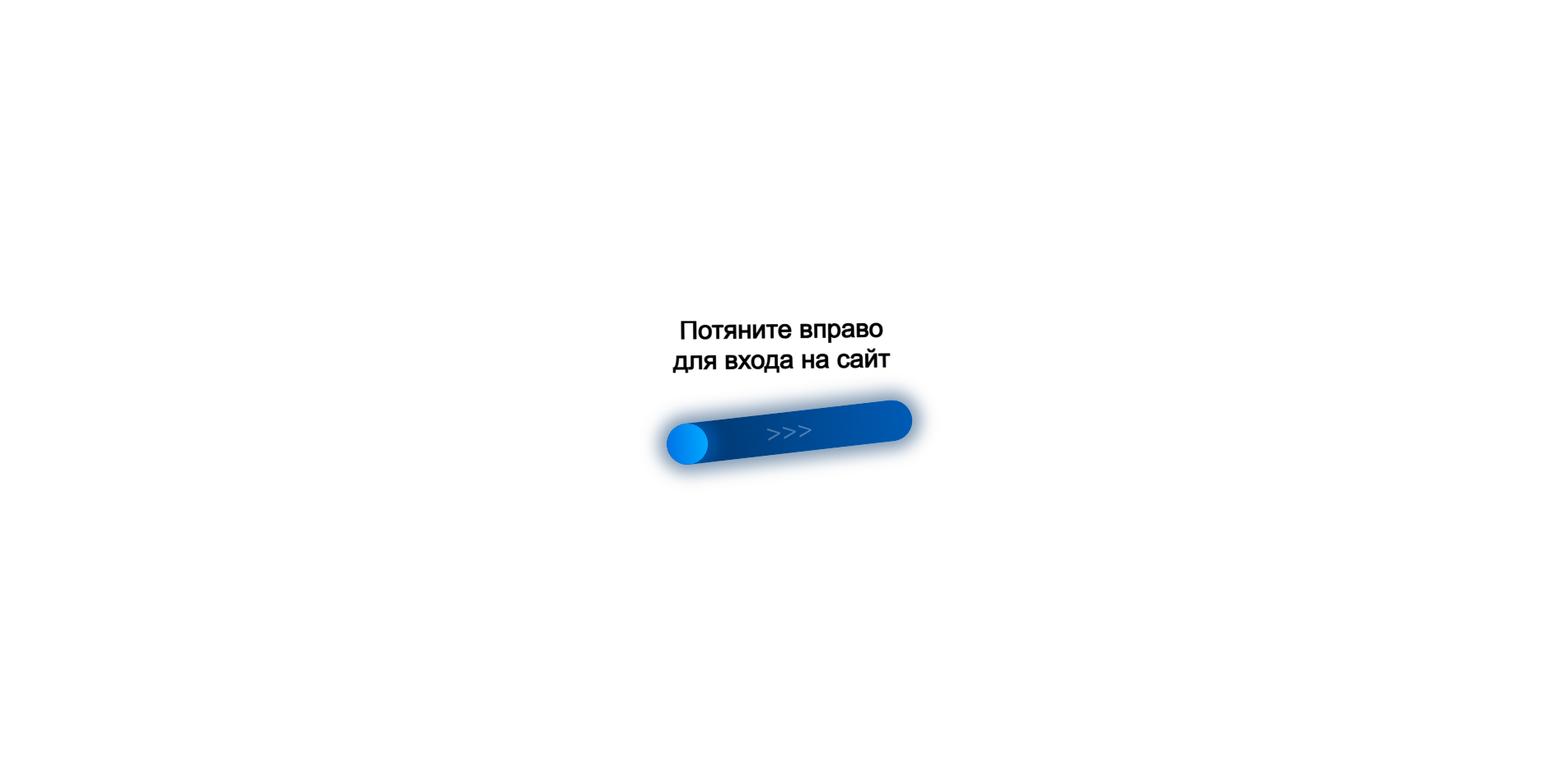
scroll to position [2285, 0]
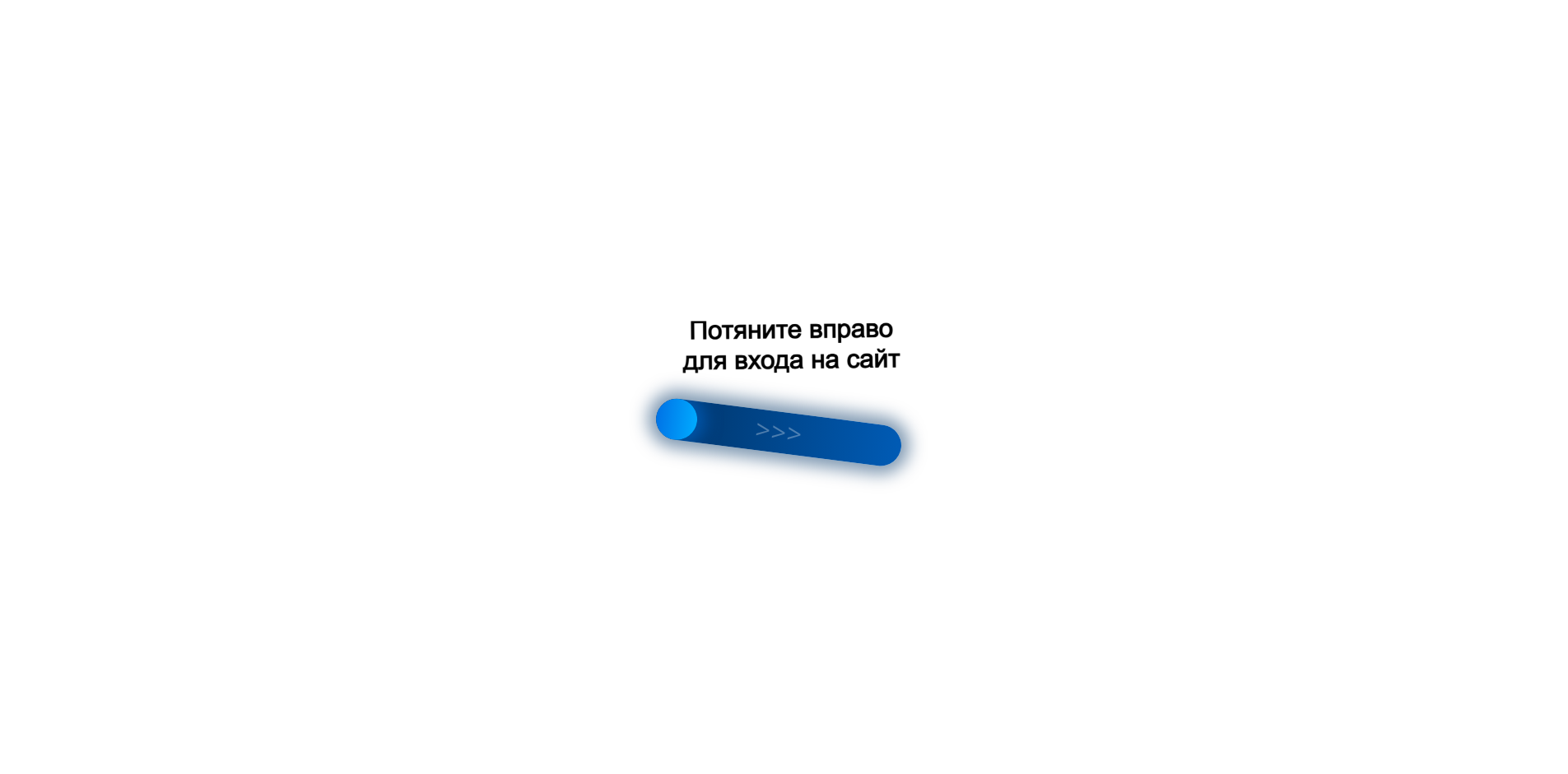
scroll to position [2335, 0]
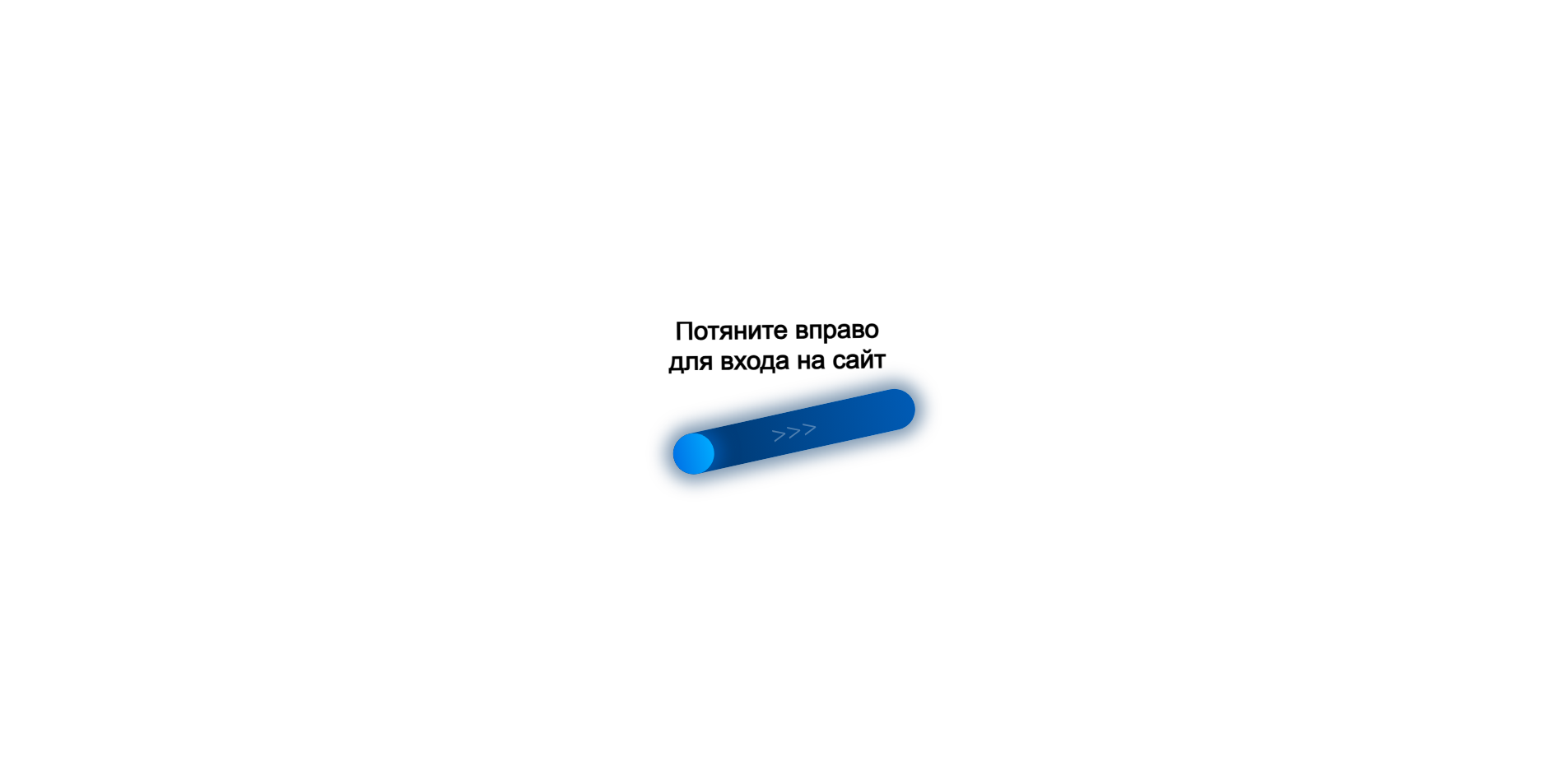
scroll to position [2335, 0]
